Goal: Obtain resource: Download file/media

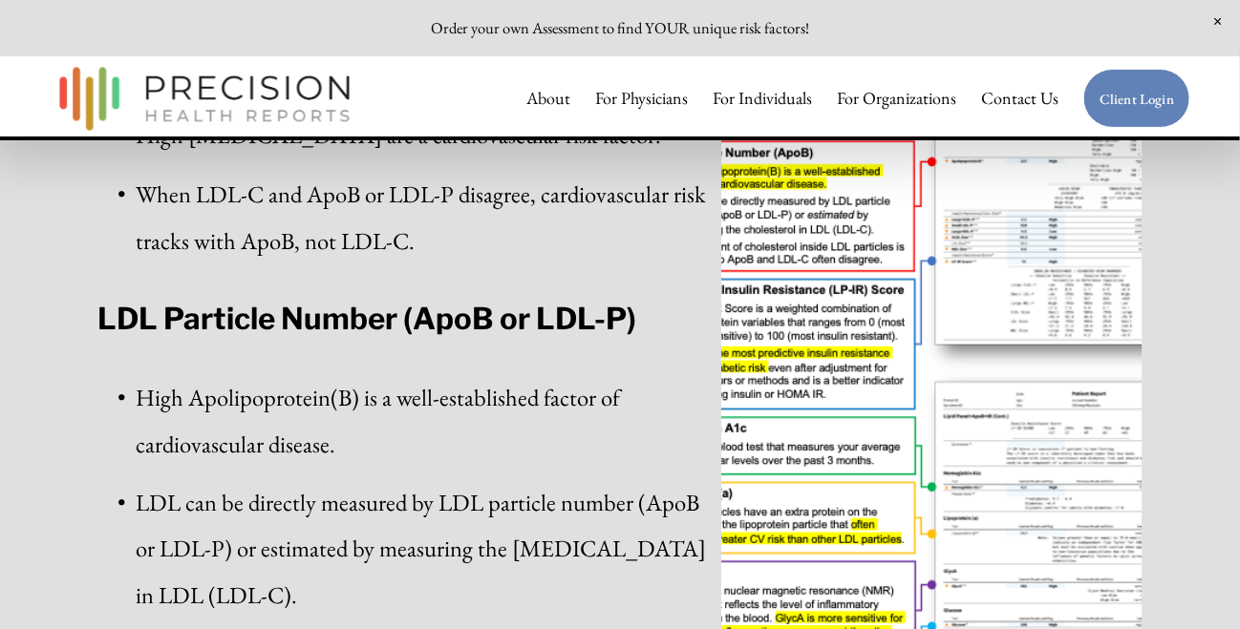
scroll to position [764, 0]
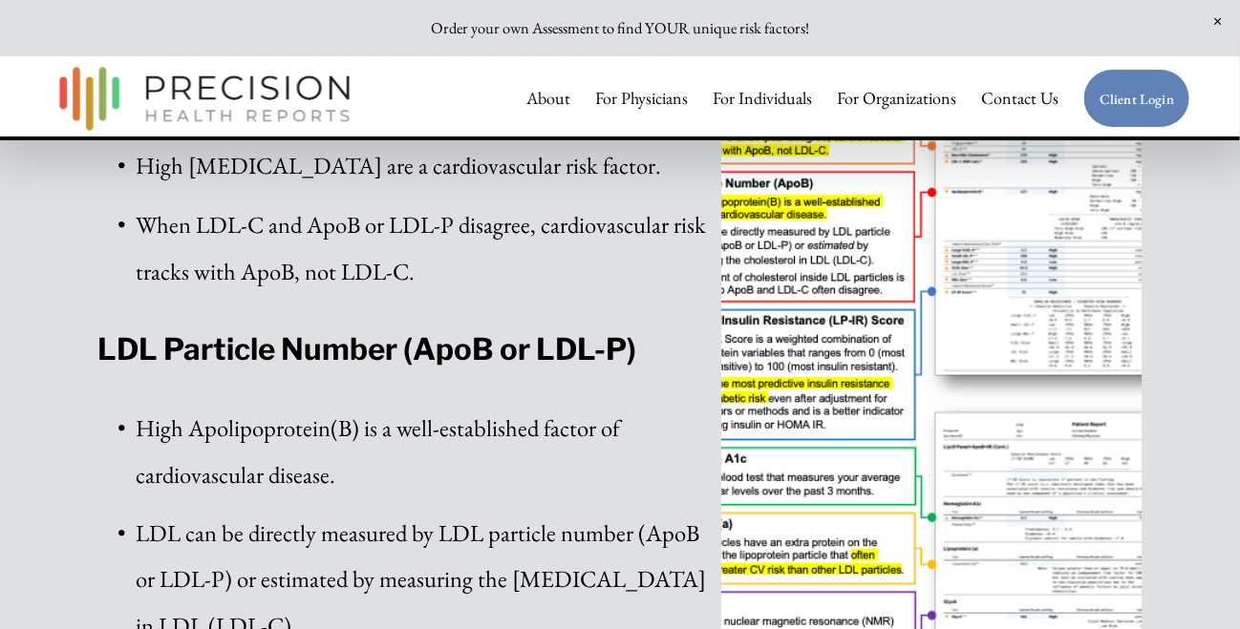
click at [630, 96] on link "For Physicians" at bounding box center [641, 98] width 93 height 38
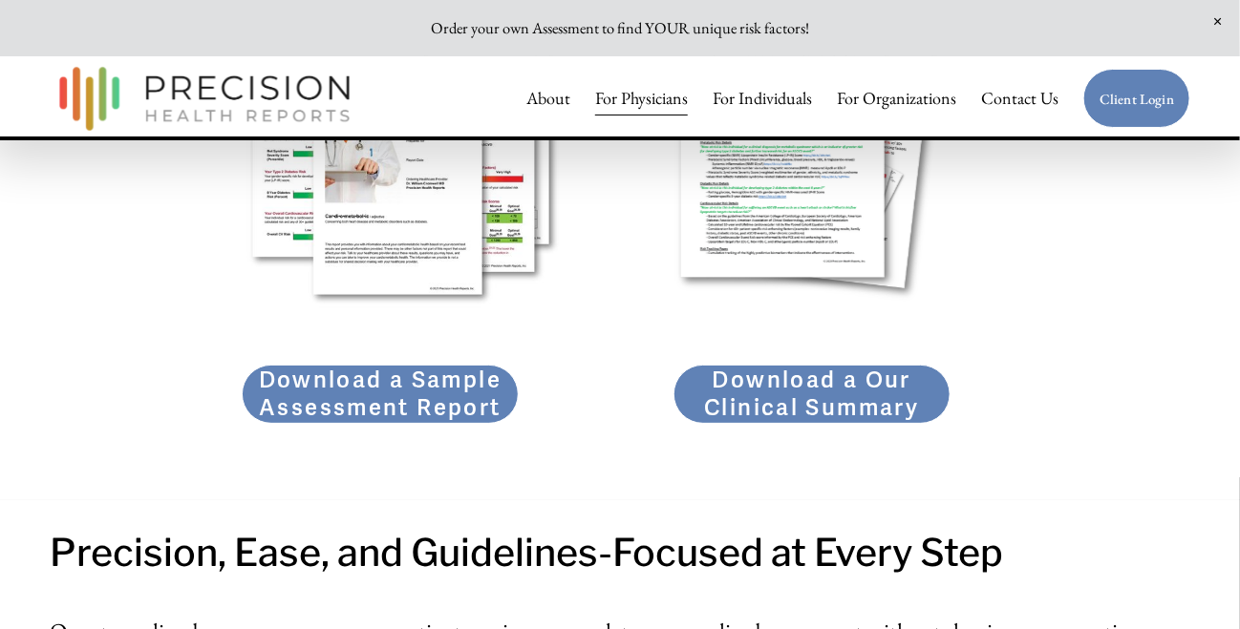
scroll to position [2674, 0]
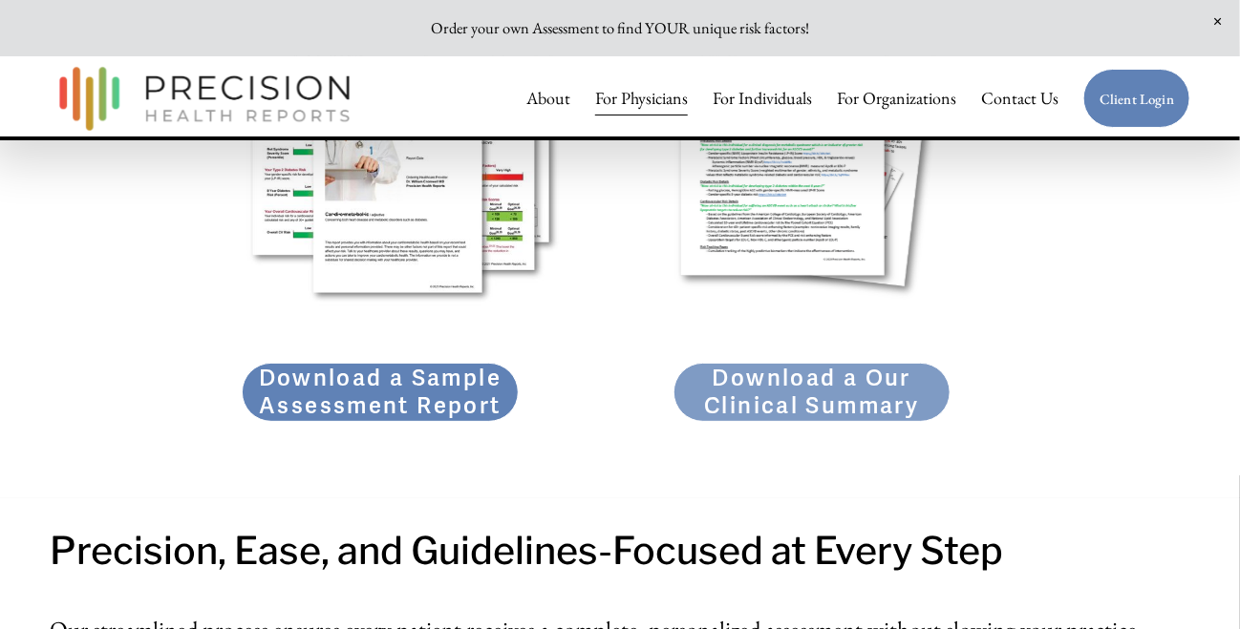
click at [822, 400] on link "Download a Our Clinical Summary" at bounding box center [811, 392] width 277 height 59
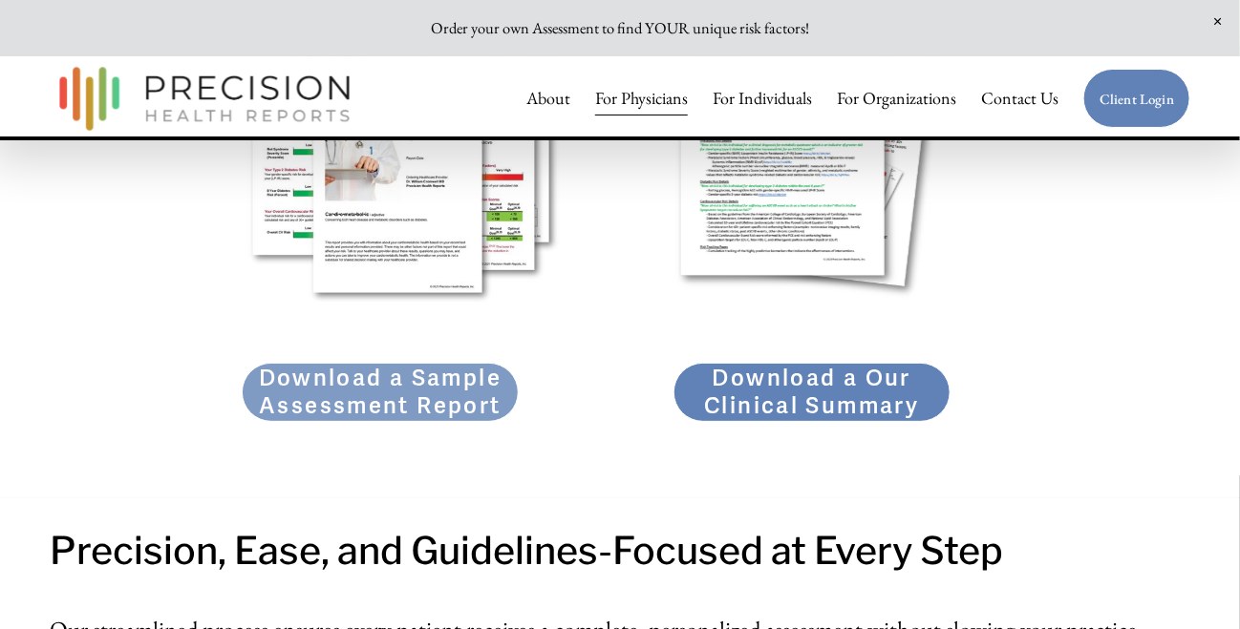
click at [366, 410] on link "Download a Sample Assessment Report" at bounding box center [380, 392] width 277 height 59
